Goal: Communication & Community: Answer question/provide support

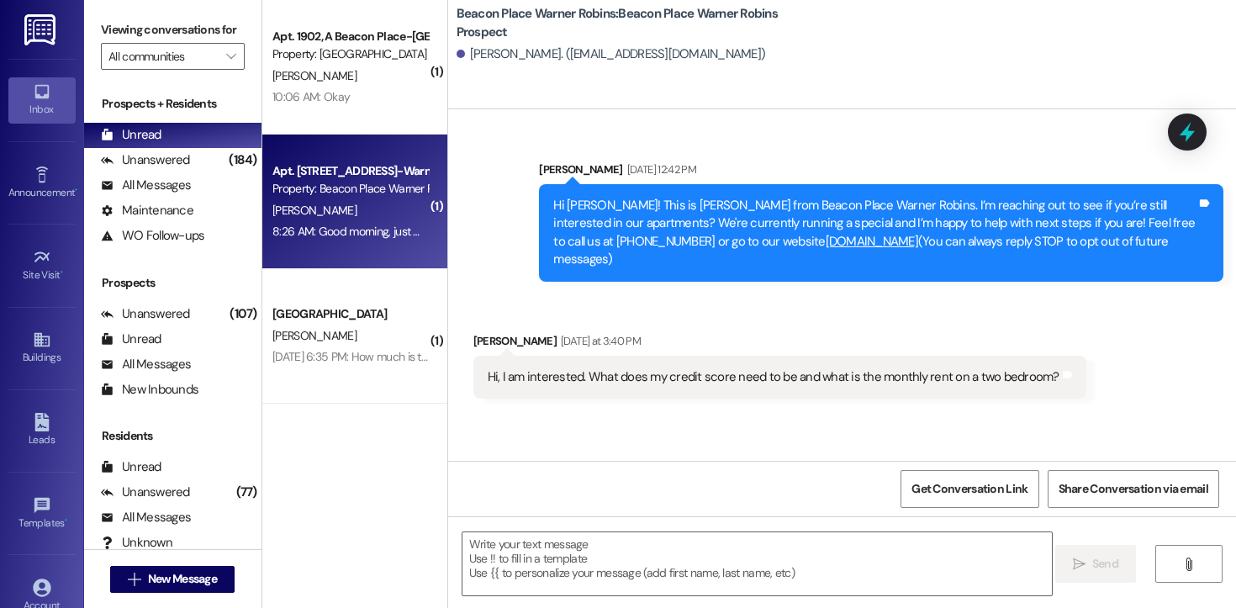
click at [346, 224] on div "8:26 AM: Good morning, just wanted to let you know I will be up [DATE] to pay r…" at bounding box center [549, 231] width 552 height 15
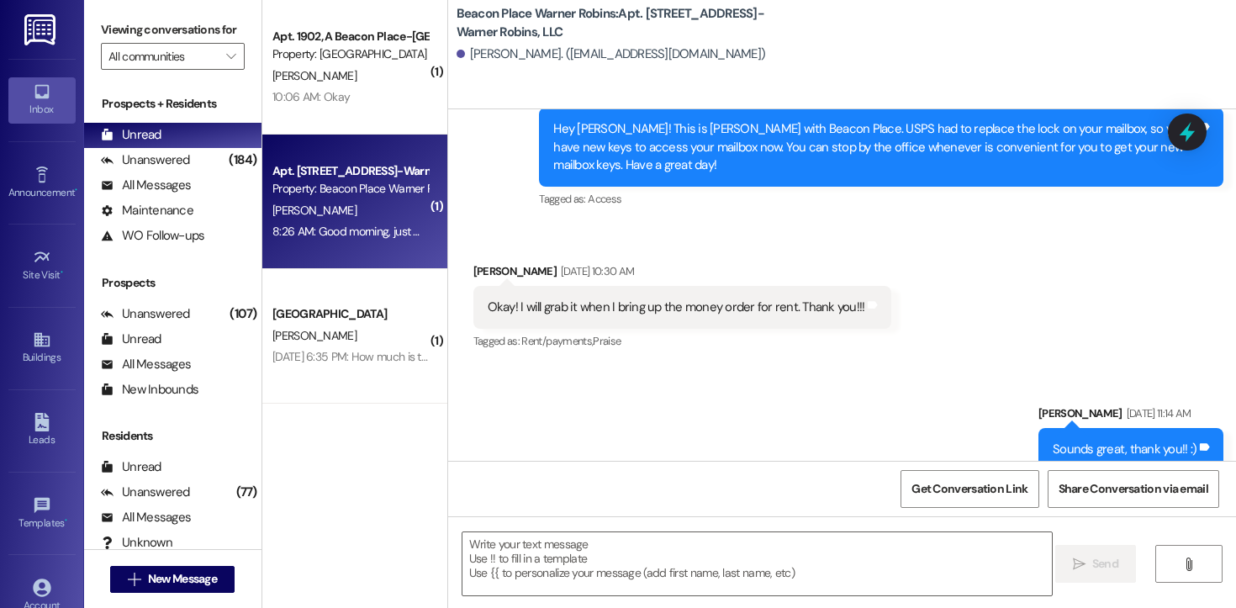
scroll to position [4616, 0]
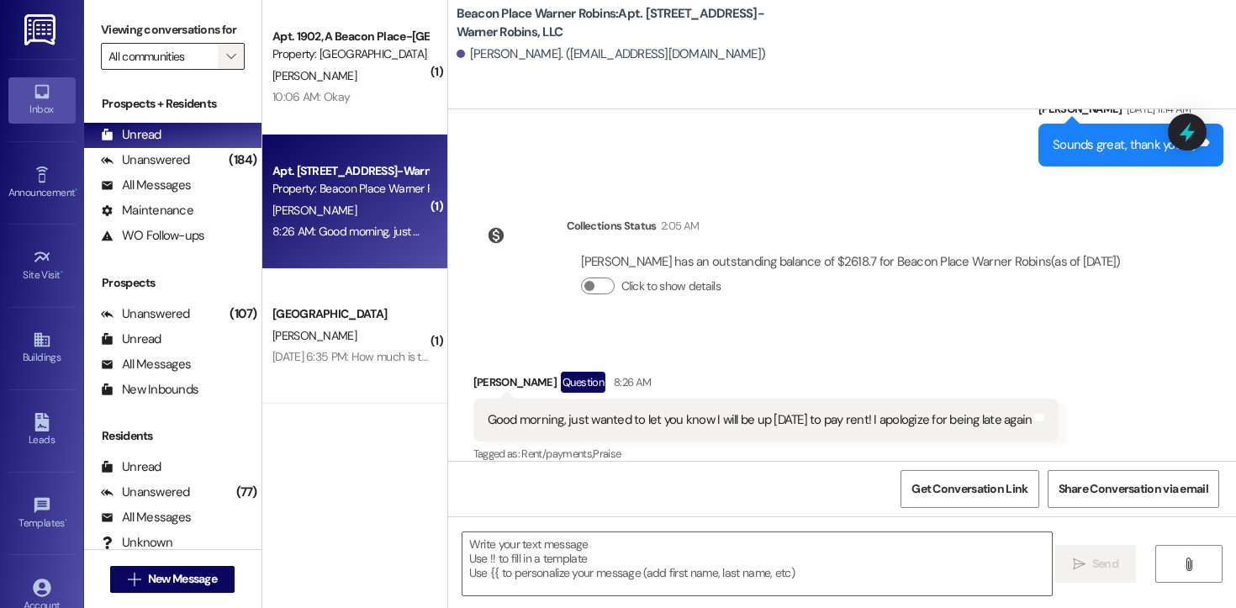
click at [230, 67] on button "" at bounding box center [231, 56] width 27 height 27
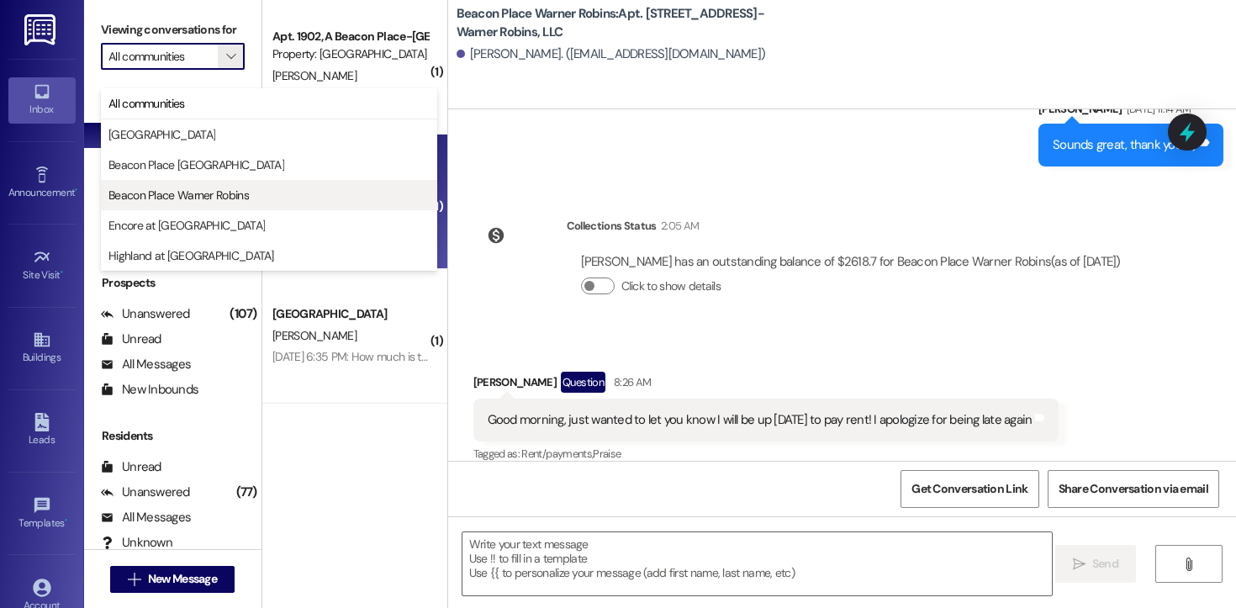
click at [222, 188] on span "Beacon Place Warner Robins" at bounding box center [179, 195] width 140 height 17
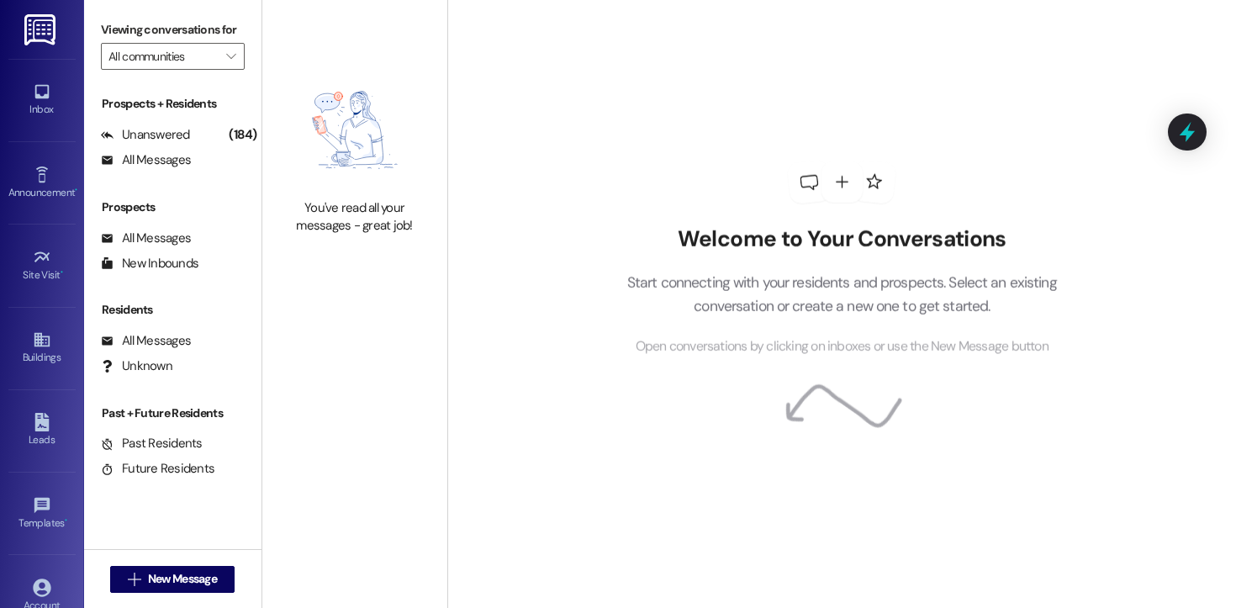
type input "Beacon Place Warner Robins"
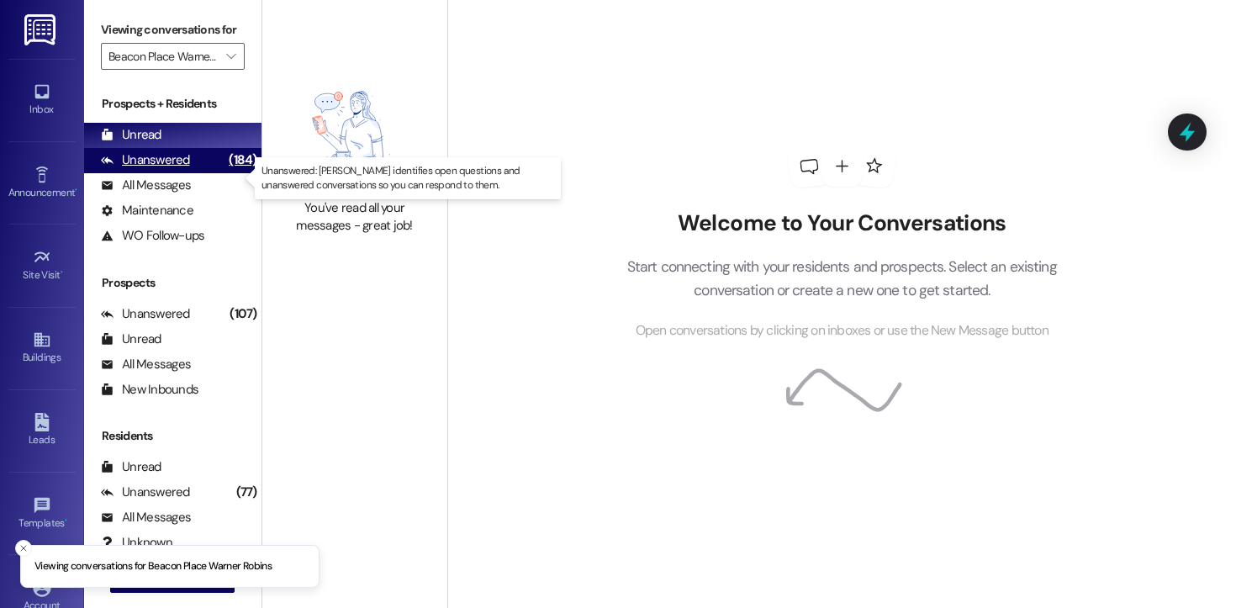
click at [198, 173] on div "Unanswered (184)" at bounding box center [172, 160] width 177 height 25
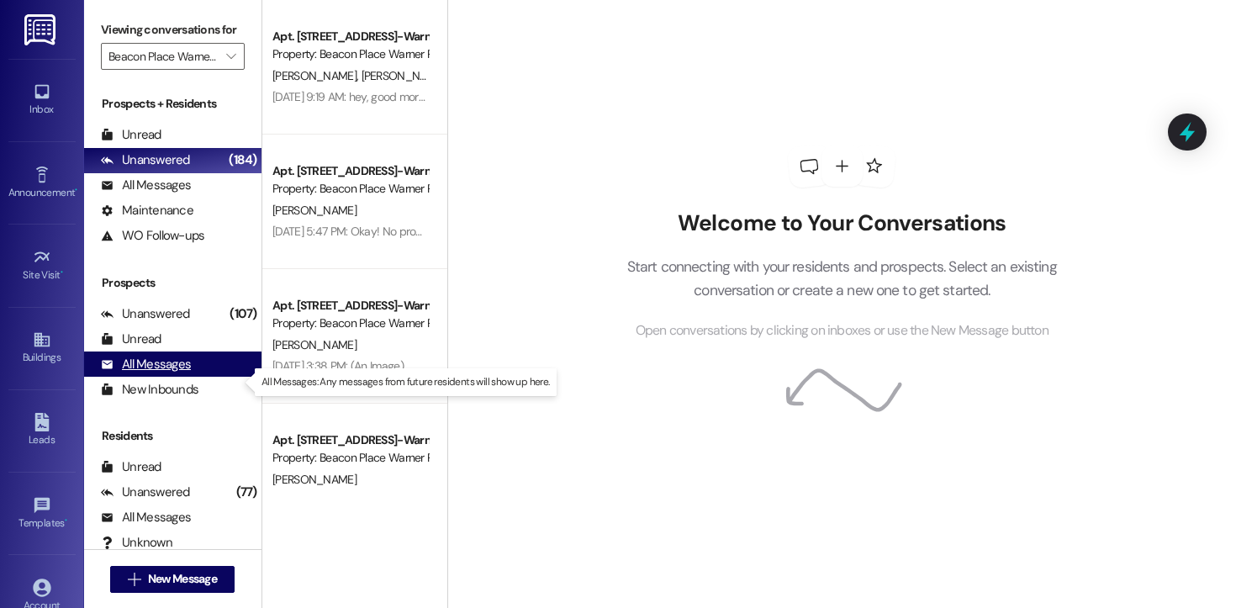
click at [161, 373] on div "All Messages" at bounding box center [146, 365] width 90 height 18
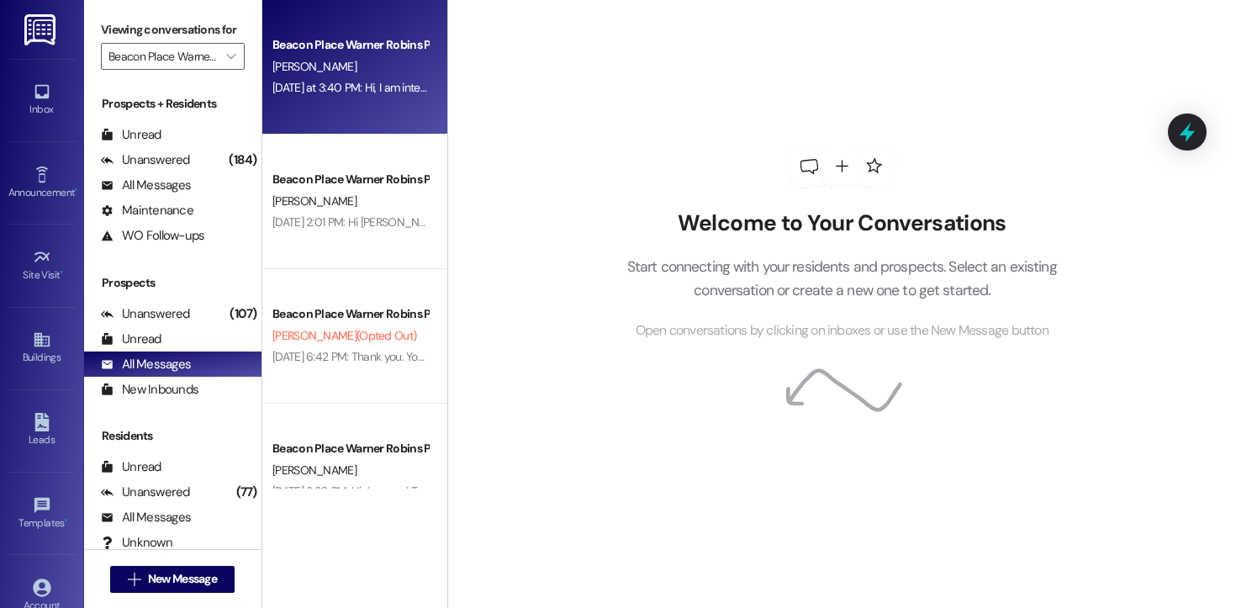
click at [350, 96] on div "[DATE] at 3:40 PM: Hi, I am interested. What does my credit score need to be an…" at bounding box center [350, 87] width 159 height 21
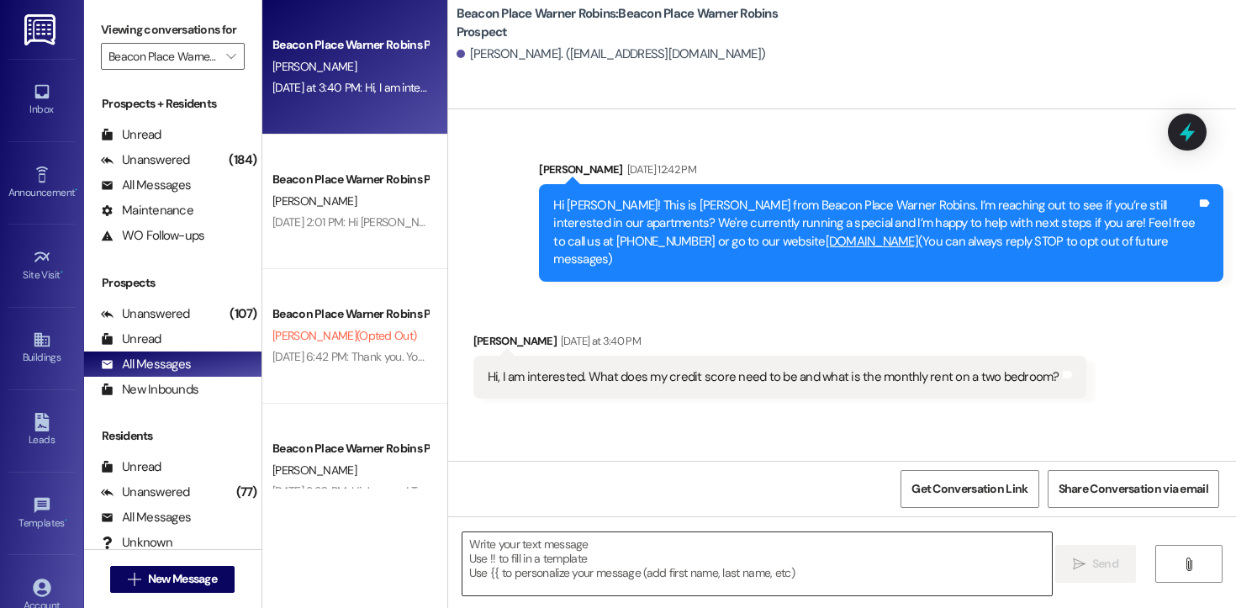
click at [548, 559] on textarea at bounding box center [758, 563] width 590 height 63
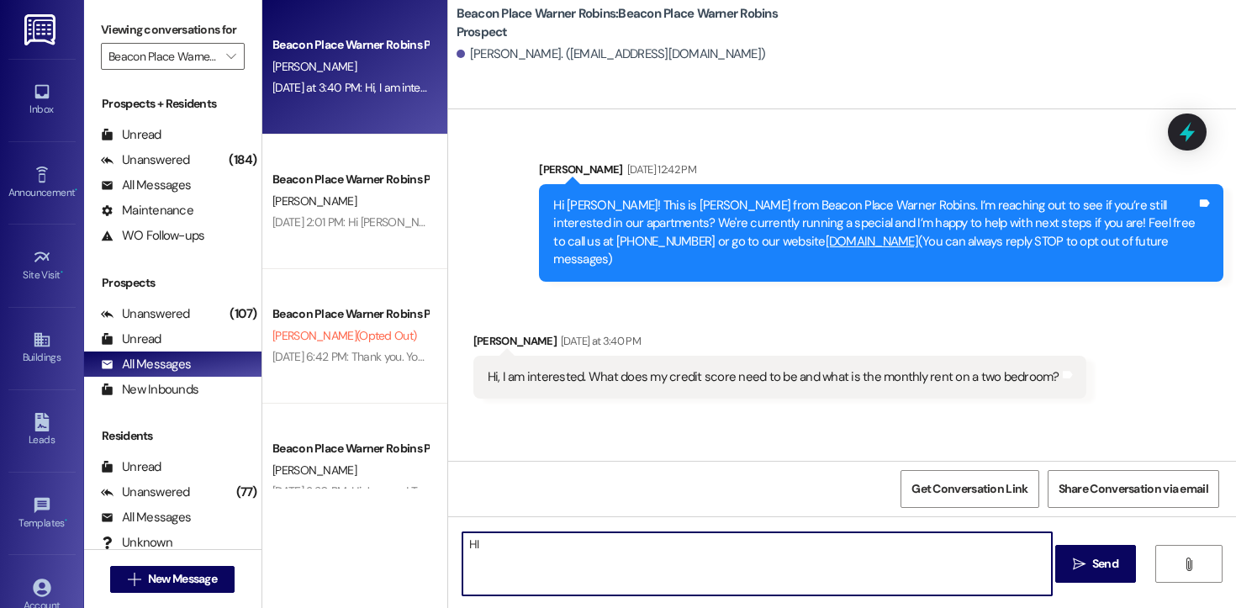
type textarea "H"
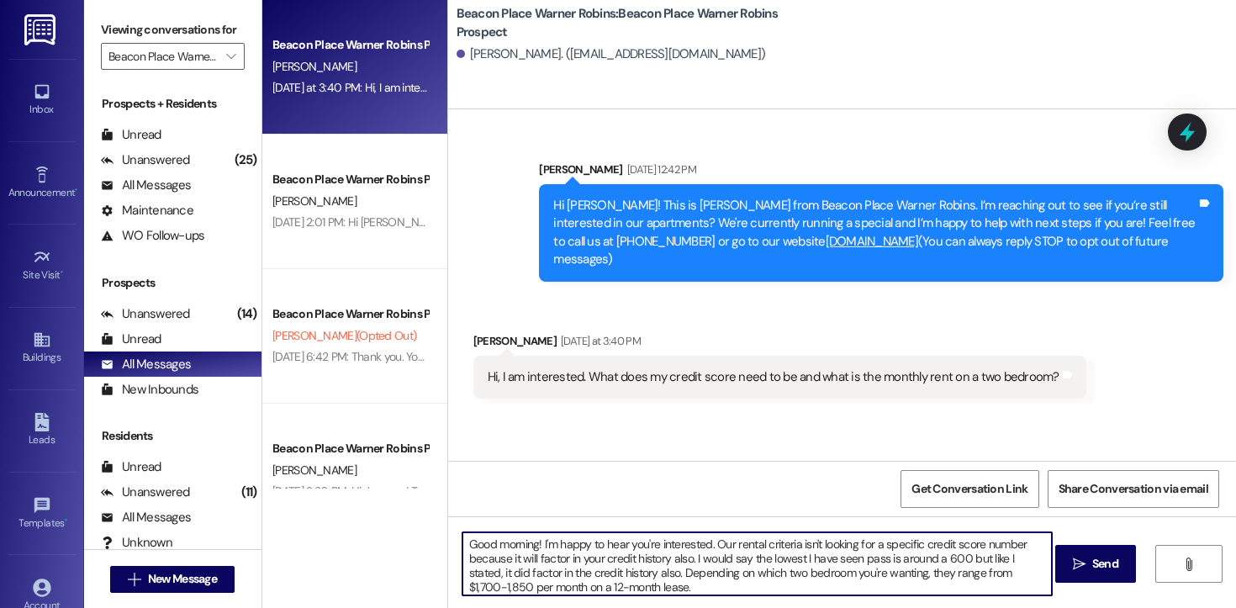
type textarea "Good morning! I'm happy to hear you're interested. Our rental criteria isn't lo…"
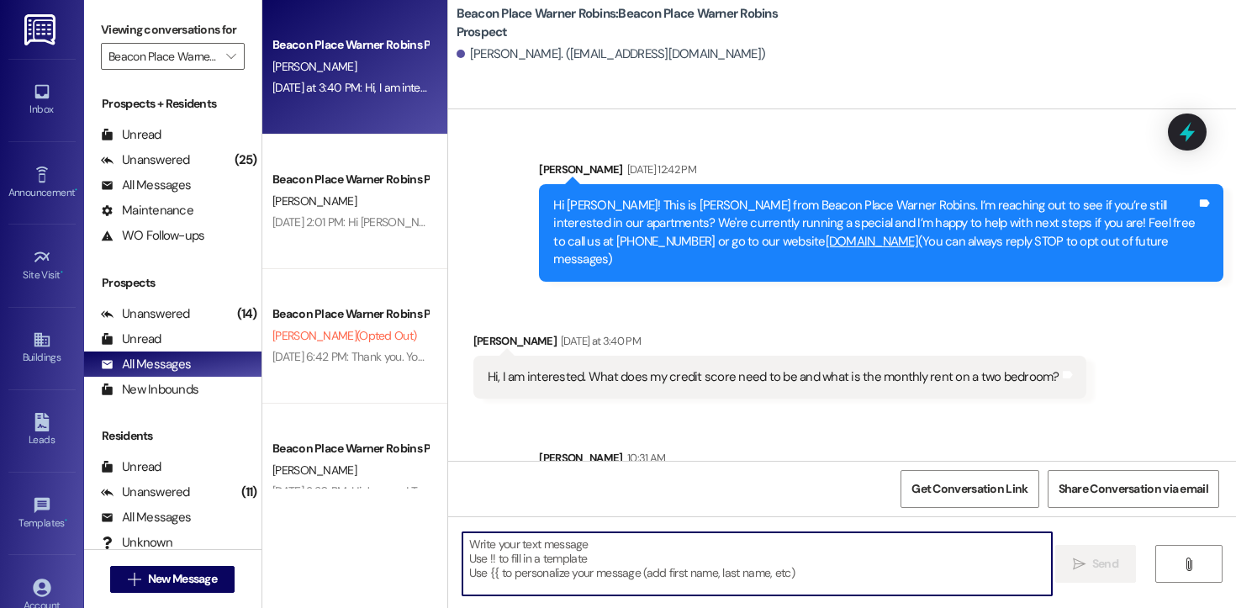
scroll to position [122, 0]
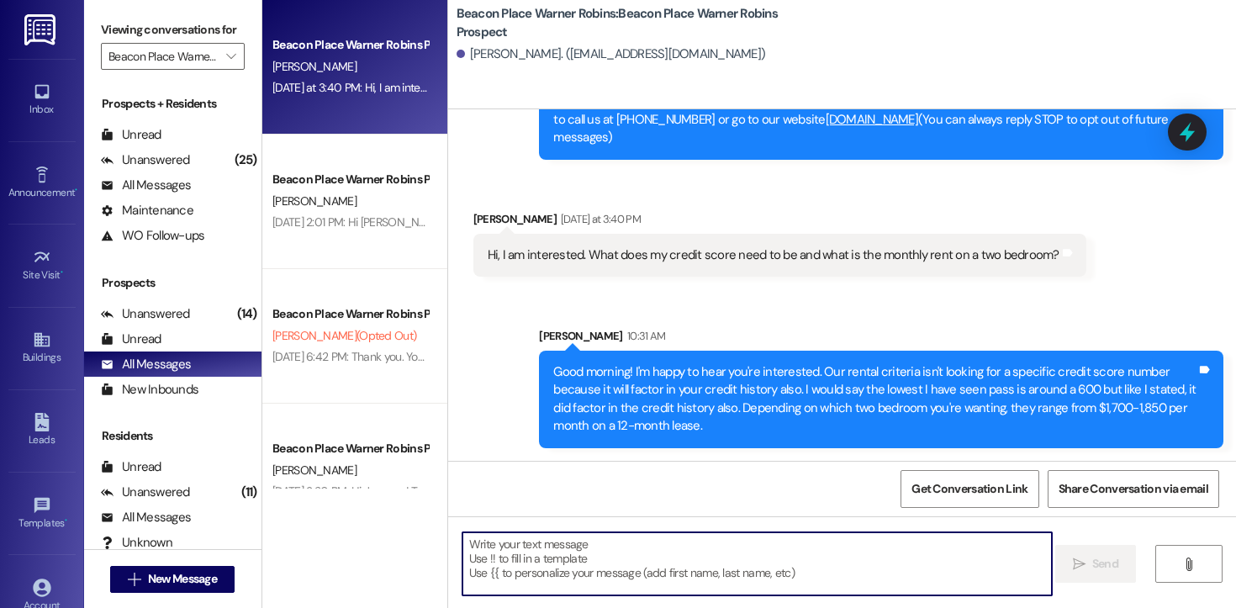
click at [638, 572] on textarea at bounding box center [758, 563] width 590 height 63
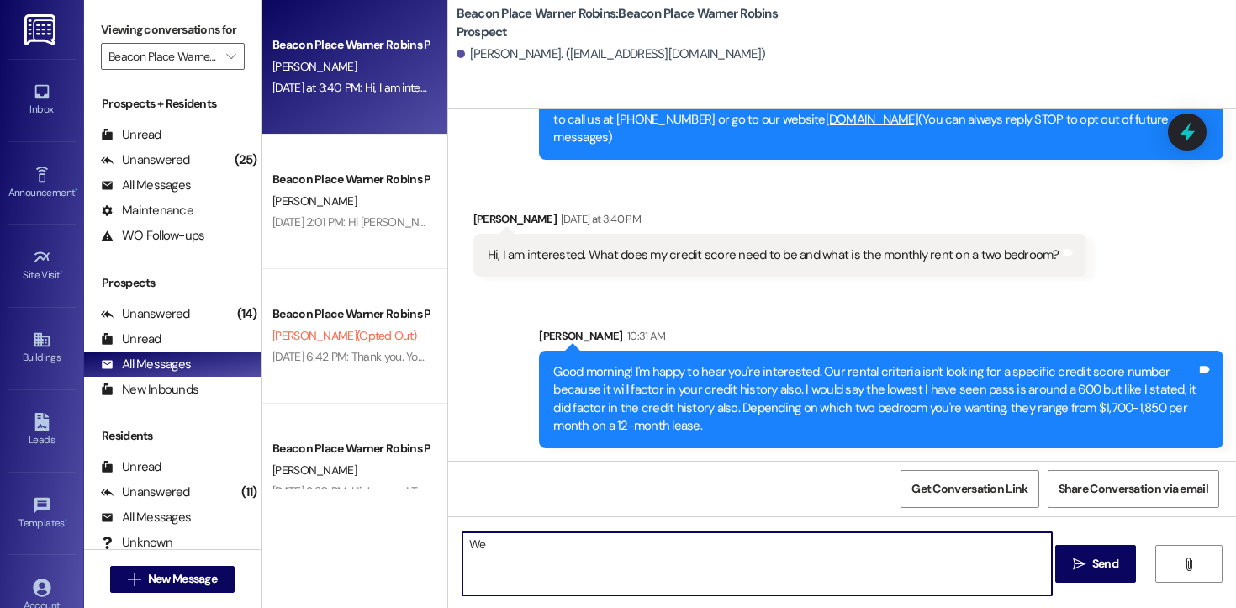
type textarea "W"
click at [650, 545] on textarea "We're running a special right now if you move-in before [DATE]" at bounding box center [758, 563] width 590 height 63
click at [889, 542] on textarea "We're running a special right now if you sign a lease and move-in before [DATE]" at bounding box center [758, 563] width 590 height 63
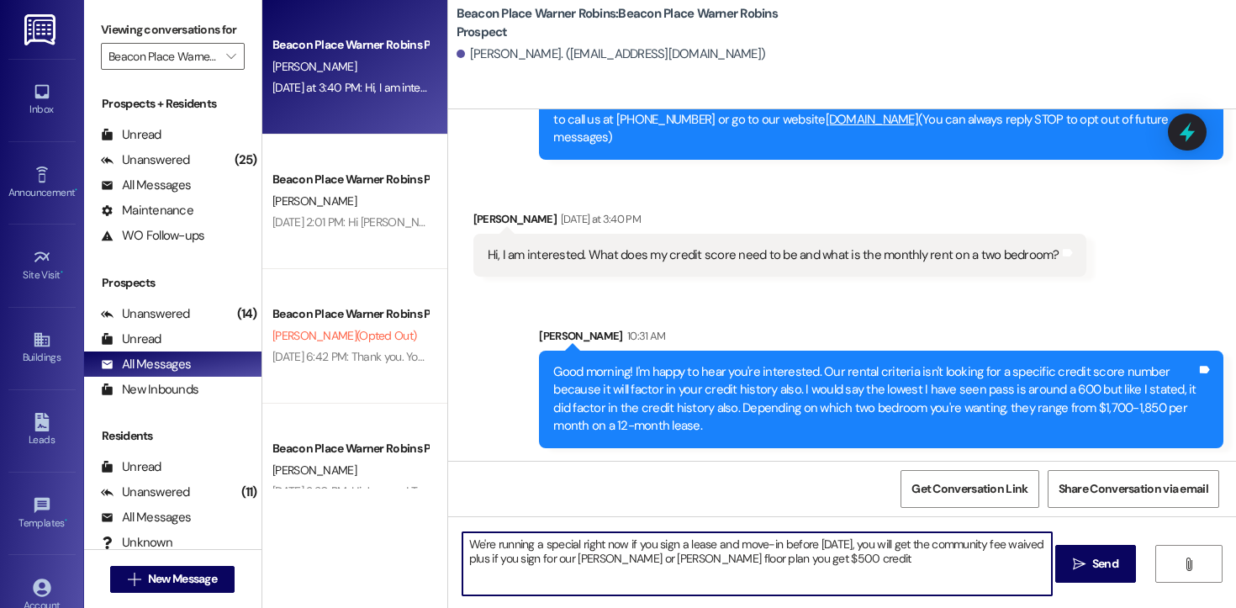
click at [786, 561] on textarea "We're running a special right now if you sign a lease and move-in before [DATE]…" at bounding box center [758, 563] width 590 height 63
click at [859, 557] on textarea "We're running a special right now if you sign a lease and move-in before [DATE]…" at bounding box center [758, 563] width 590 height 63
click at [851, 561] on textarea "We're running a special right now if you sign a lease and move-in before [DATE]…" at bounding box center [758, 563] width 590 height 63
click at [908, 564] on textarea "We're running a special right now if you sign a lease and move-in before [DATE]…" at bounding box center [758, 563] width 590 height 63
type textarea "We're running a special right now if you sign a lease and move-in before [DATE]…"
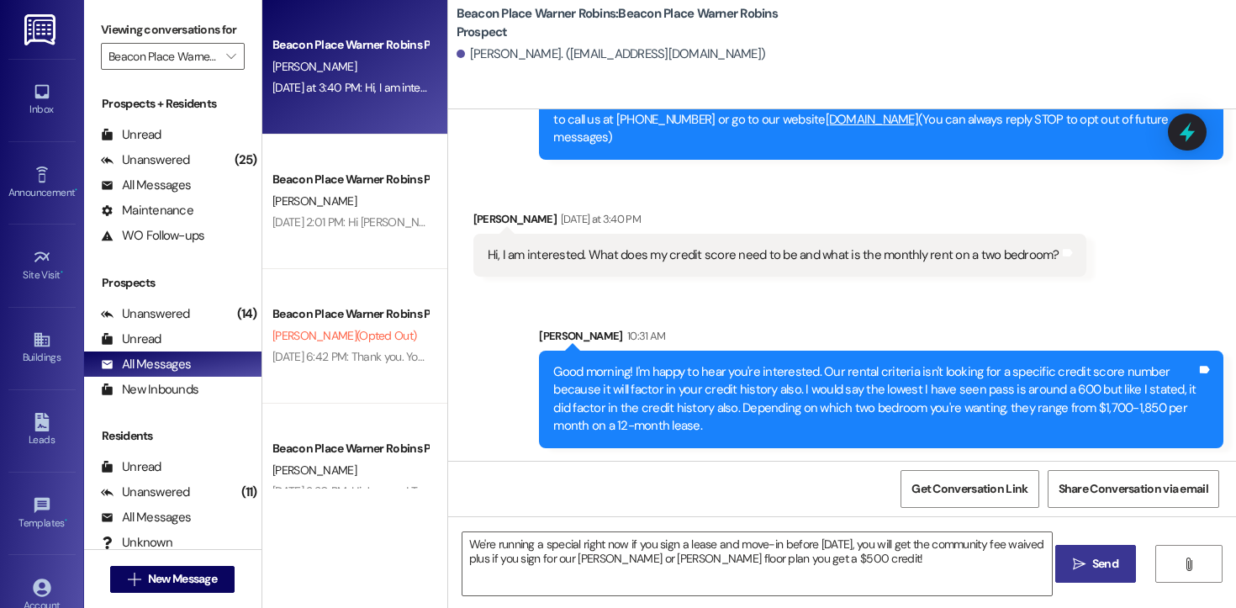
click at [1090, 553] on button " Send" at bounding box center [1097, 564] width 82 height 38
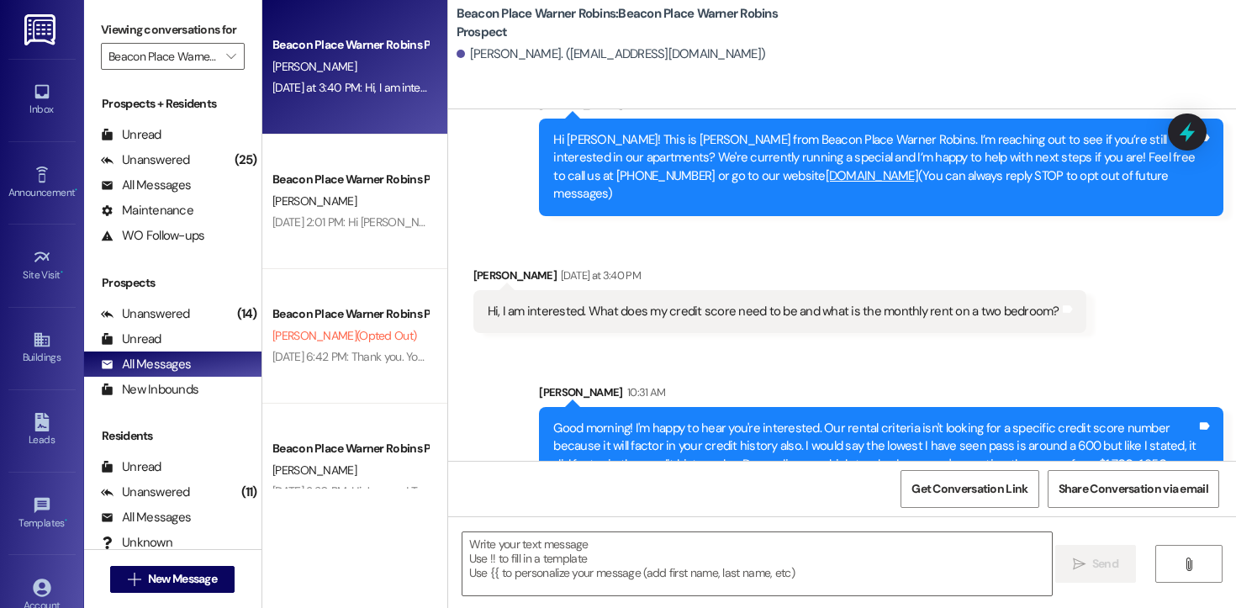
scroll to position [40, 0]
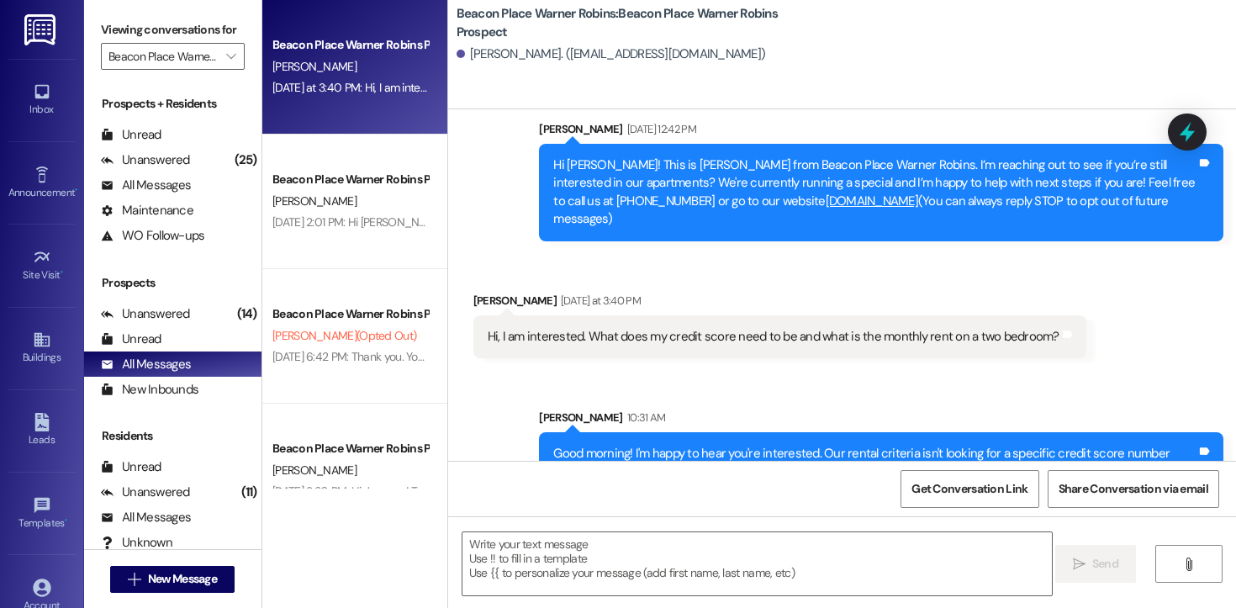
click at [836, 331] on div "Hi, I am interested. What does my credit score need to be and what is the month…" at bounding box center [774, 337] width 572 height 18
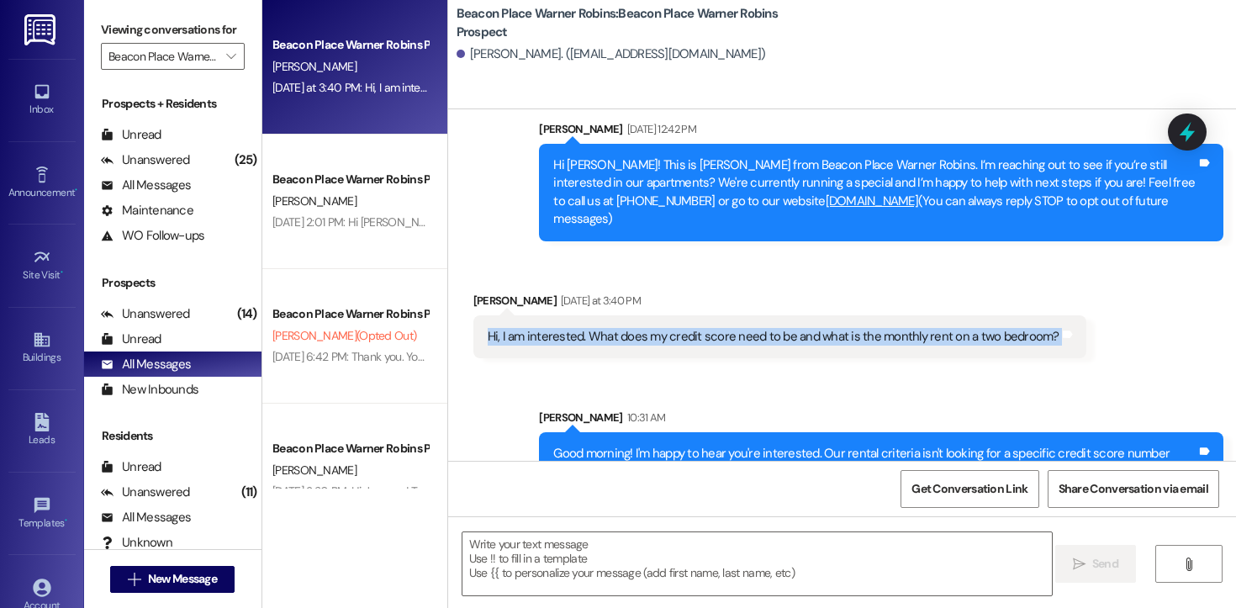
click at [836, 331] on div "Hi, I am interested. What does my credit score need to be and what is the month…" at bounding box center [774, 337] width 572 height 18
copy div "Hi, I am interested. What does my credit score need to be and what is the month…"
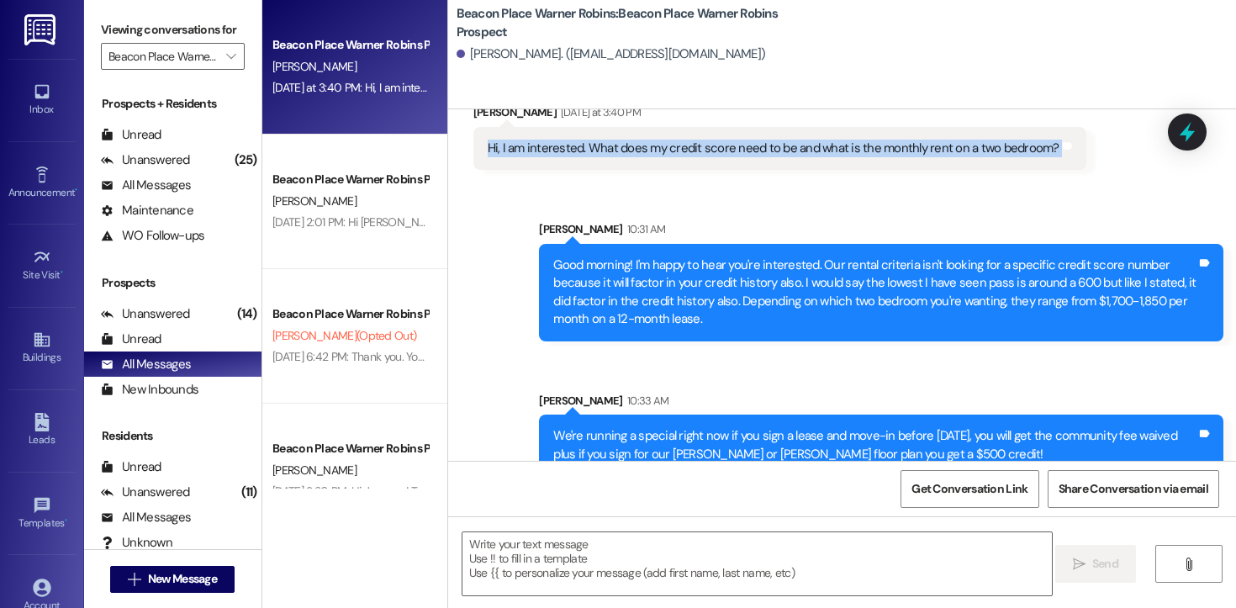
scroll to position [257, 0]
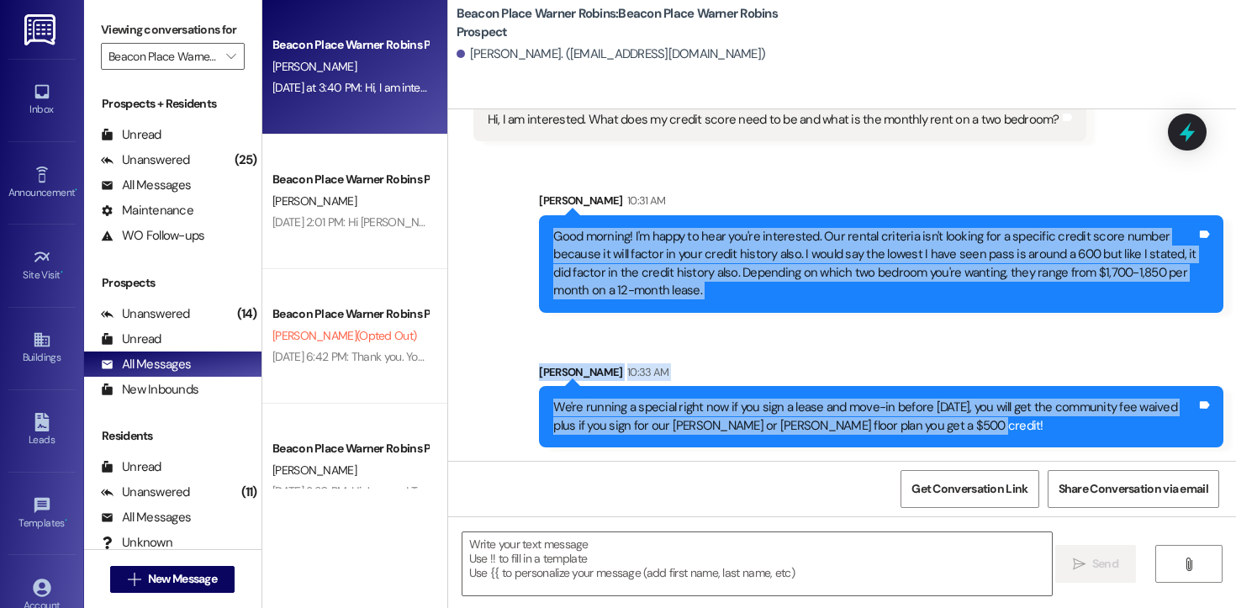
drag, startPoint x: 937, startPoint y: 426, endPoint x: 536, endPoint y: 233, distance: 445.4
click at [536, 233] on div "Sent via SMS [PERSON_NAME] 10:31 AM Good morning! I'm happy to hear you're inte…" at bounding box center [842, 307] width 788 height 306
copy div "Good morning! I'm happy to hear you're interested. Our rental criteria isn't lo…"
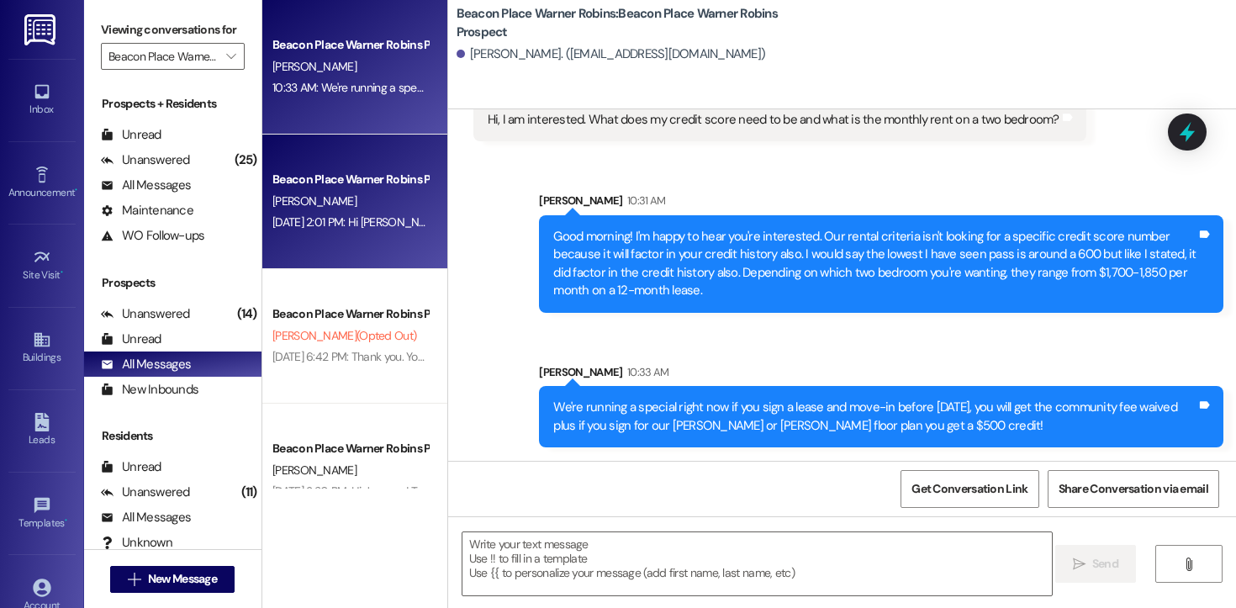
click at [336, 166] on div "Beacon Place Warner Robins Prospect [PERSON_NAME] [DATE] 2:01 PM: Hi [PERSON_NA…" at bounding box center [354, 202] width 185 height 135
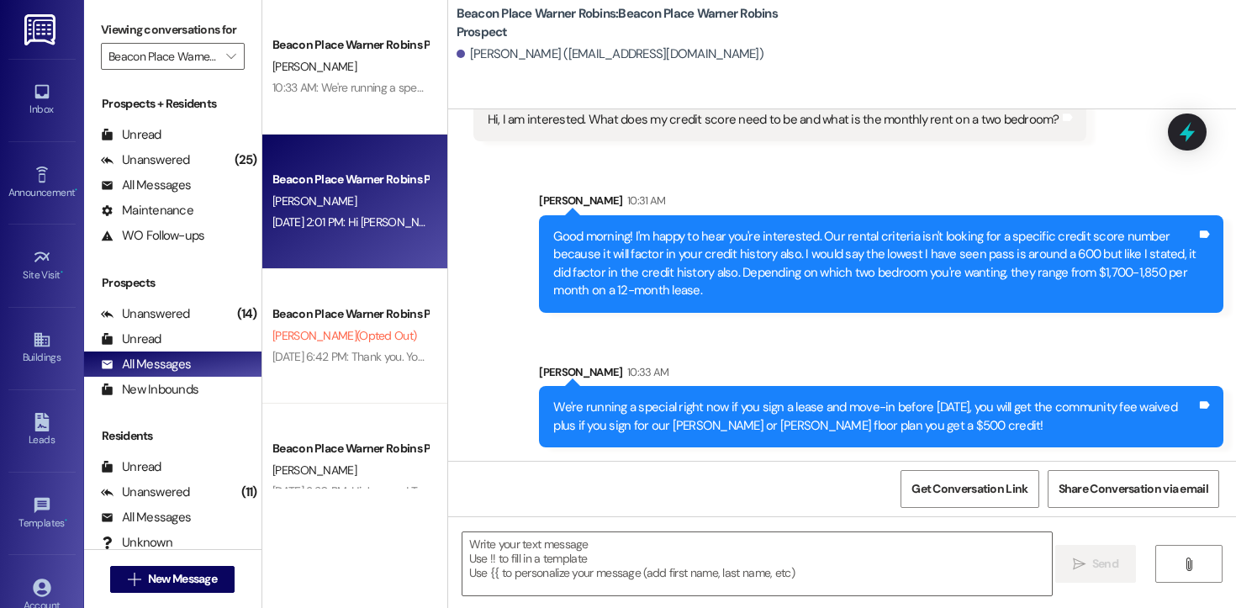
scroll to position [0, 0]
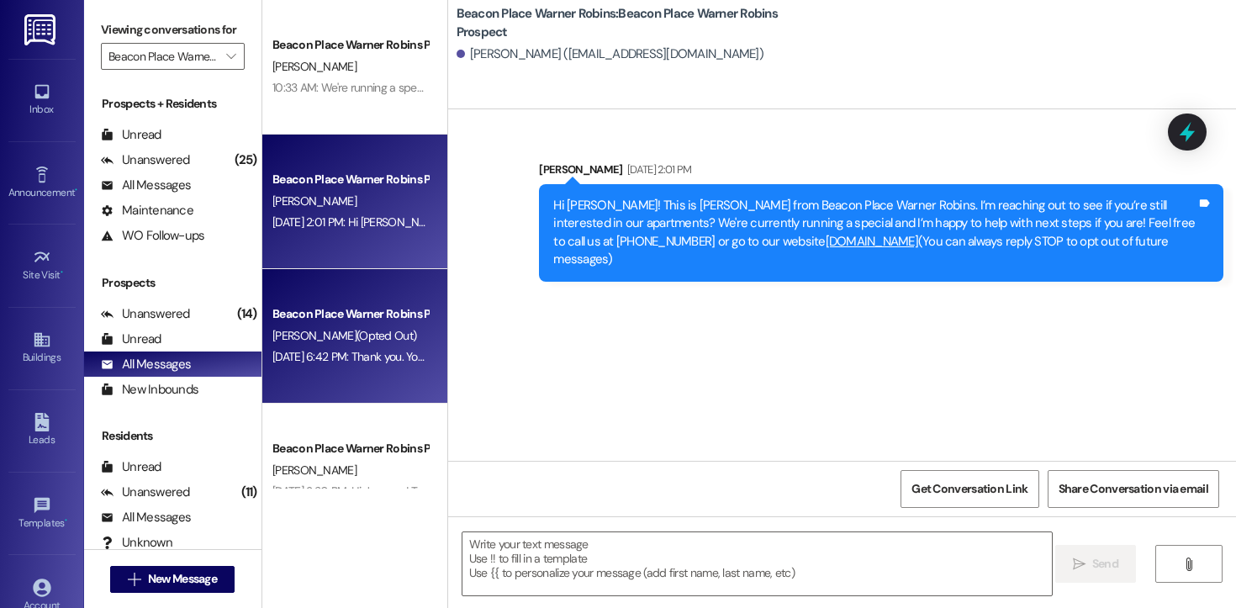
click at [338, 355] on div "[DATE] 6:42 PM: Thank you. You will no longer receive texts from this thread. P…" at bounding box center [688, 356] width 831 height 15
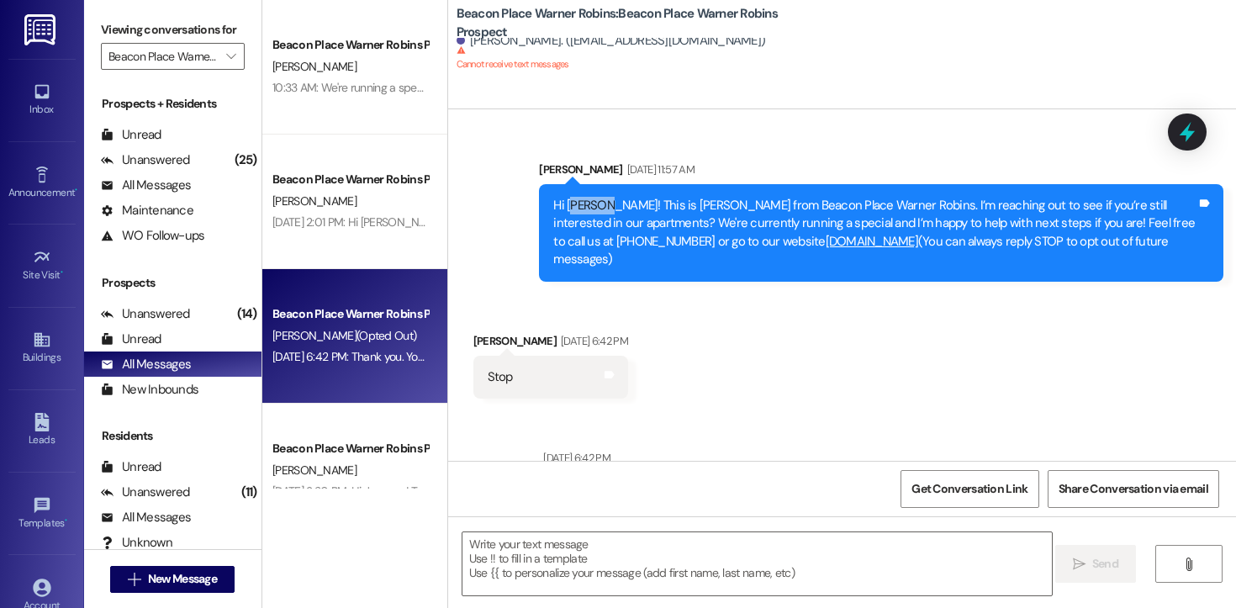
drag, startPoint x: 591, startPoint y: 206, endPoint x: 560, endPoint y: 206, distance: 31.1
click at [560, 206] on div "Hi [PERSON_NAME]! This is [PERSON_NAME] from Beacon Place Warner Robins. I’m re…" at bounding box center [874, 233] width 643 height 72
copy div "alieah"
click at [157, 144] on div "Unread" at bounding box center [131, 135] width 61 height 18
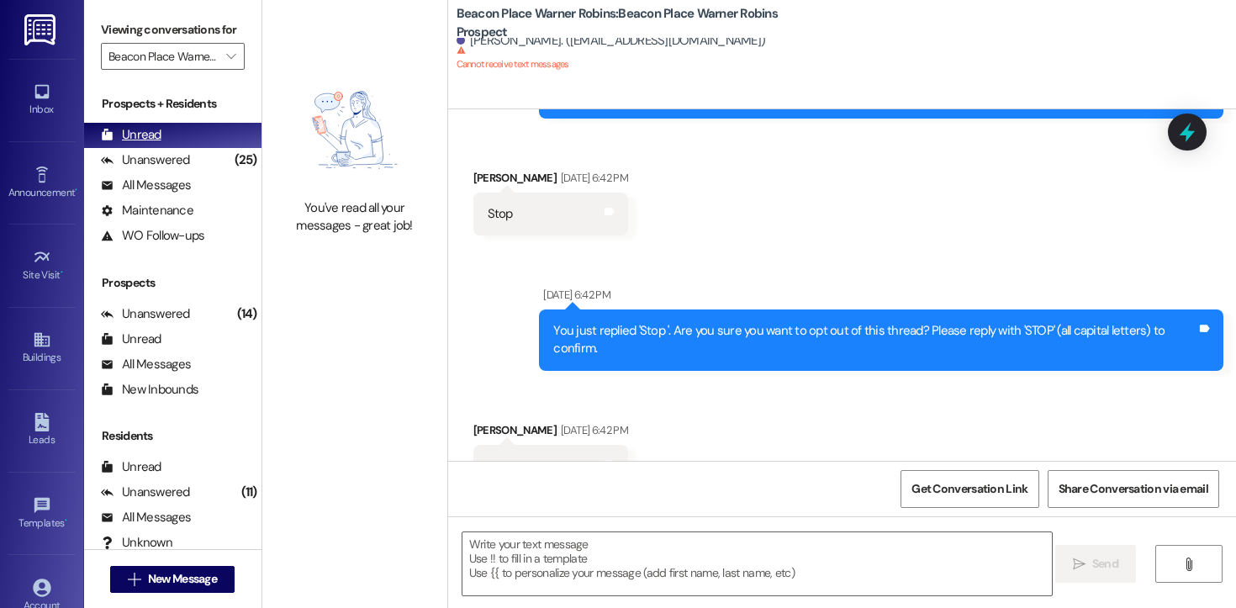
scroll to position [184, 0]
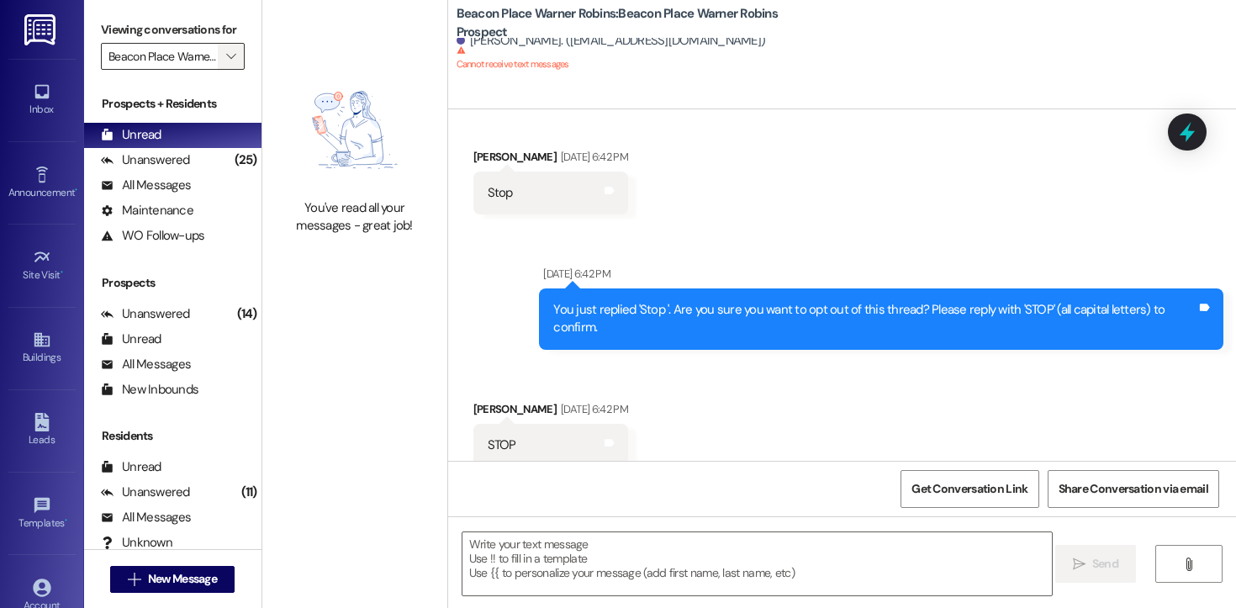
click at [225, 70] on span "" at bounding box center [231, 56] width 16 height 27
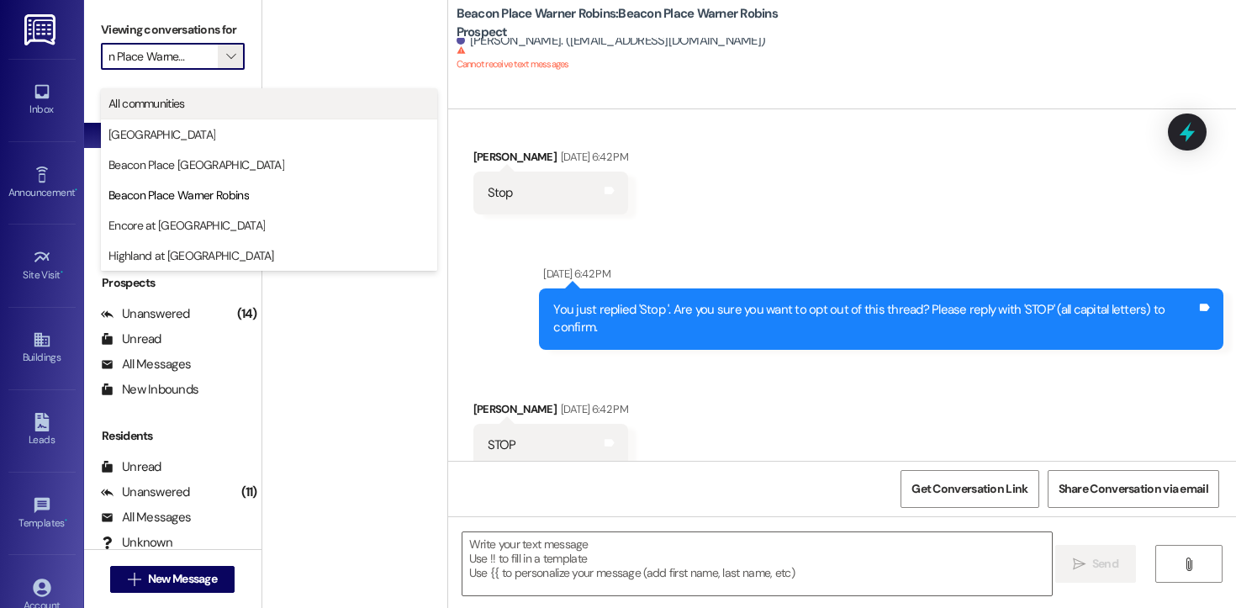
click at [199, 107] on span "All communities" at bounding box center [269, 103] width 321 height 17
